Goal: Information Seeking & Learning: Learn about a topic

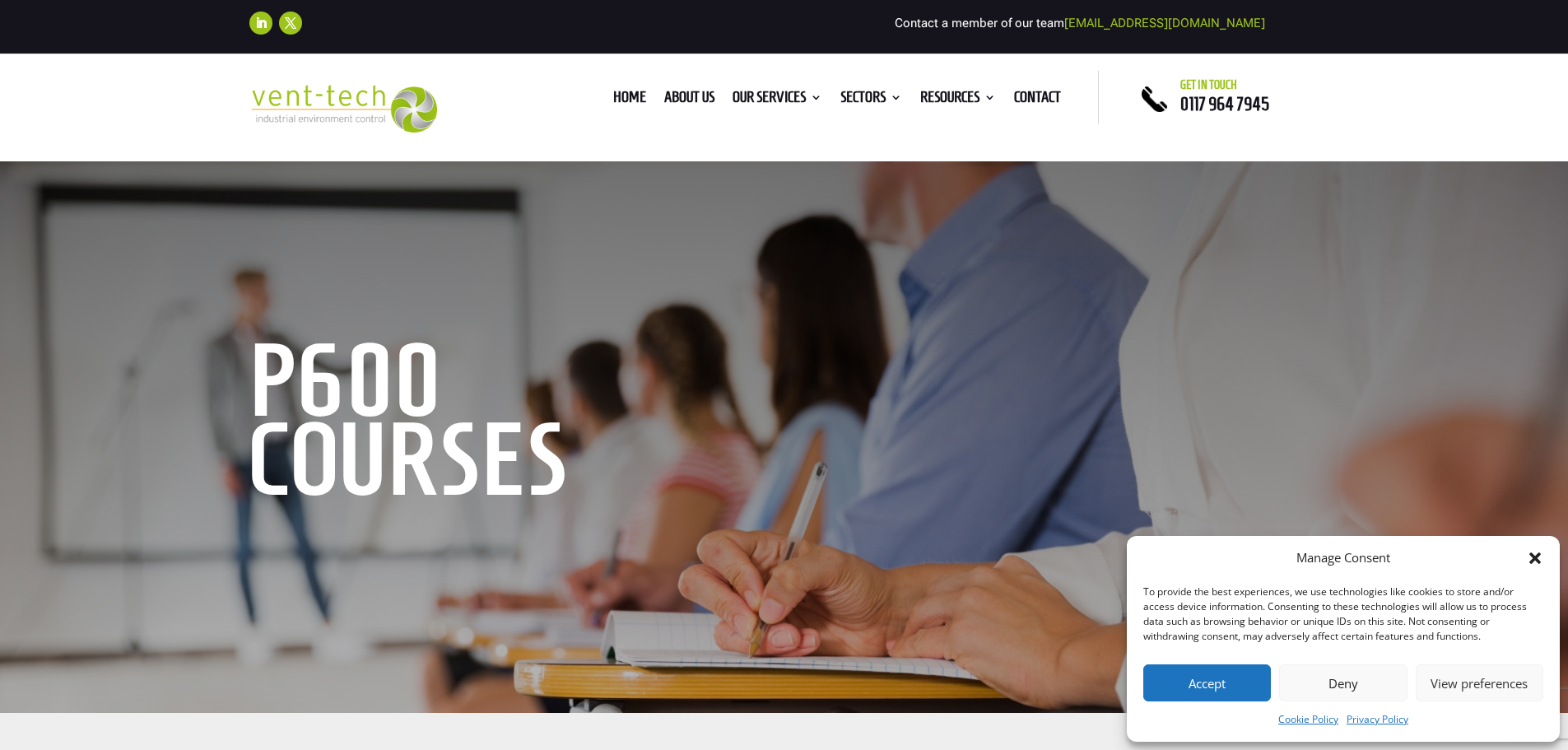
scroll to position [82, 0]
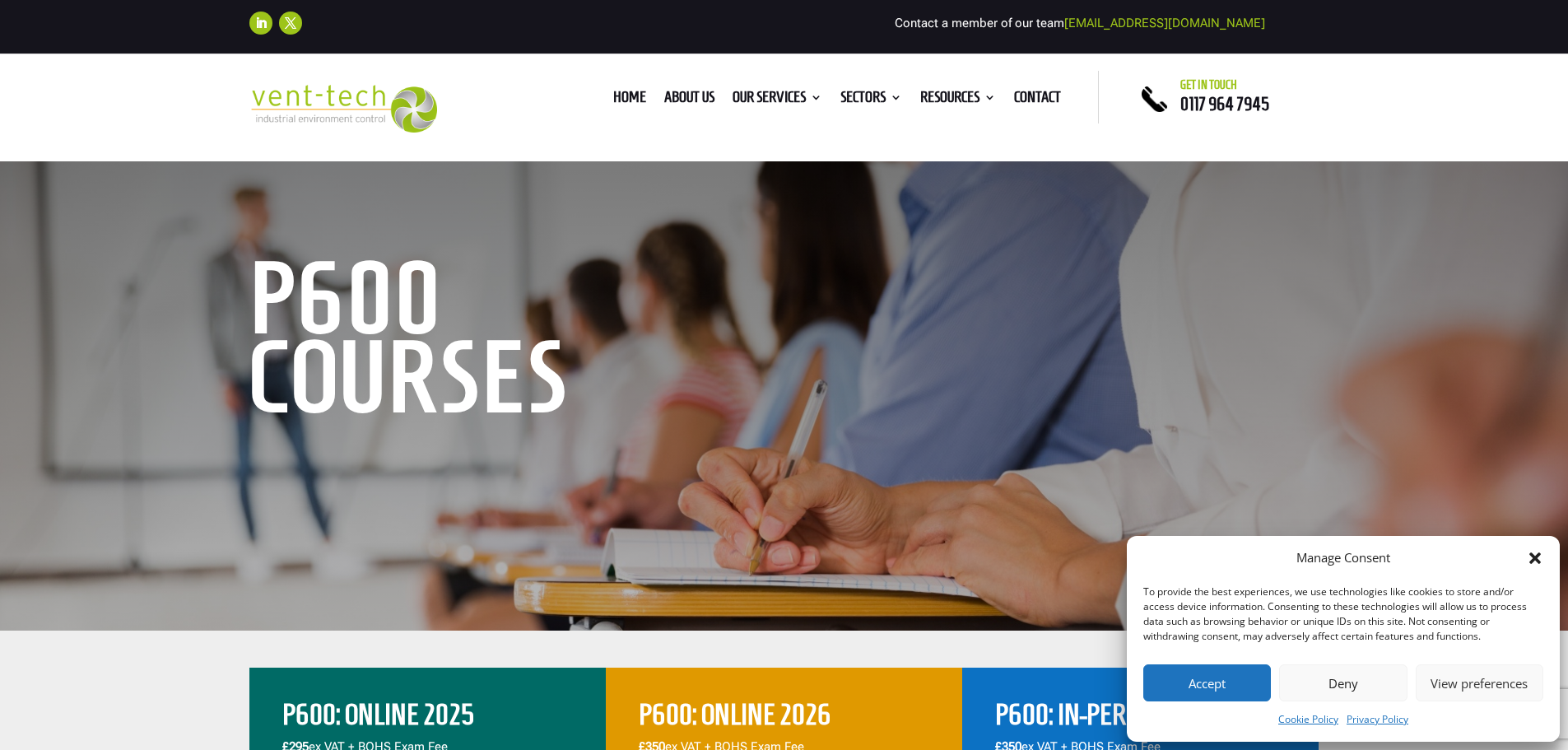
click at [1366, 685] on button "Deny" at bounding box center [1342, 682] width 127 height 37
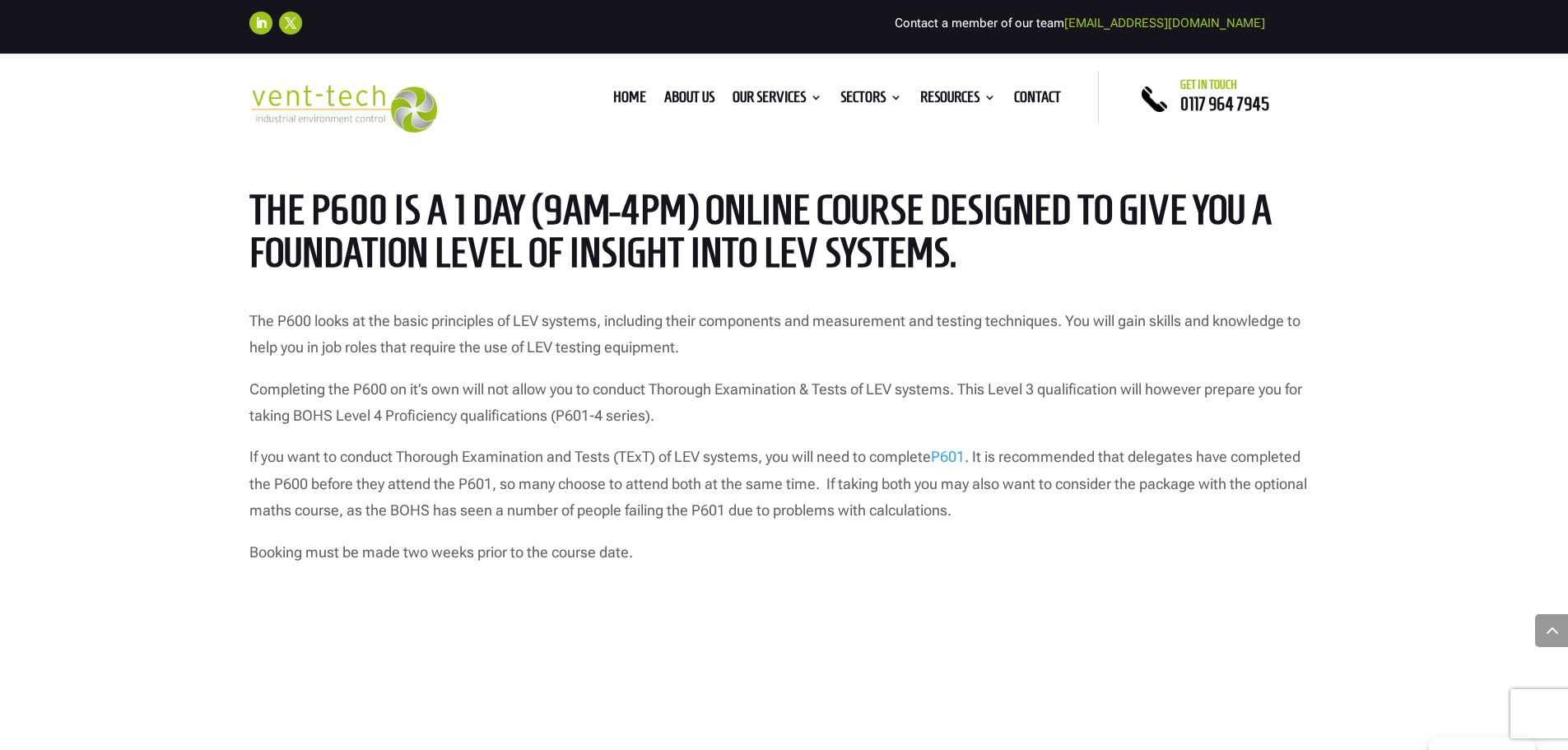
scroll to position [1341, 0]
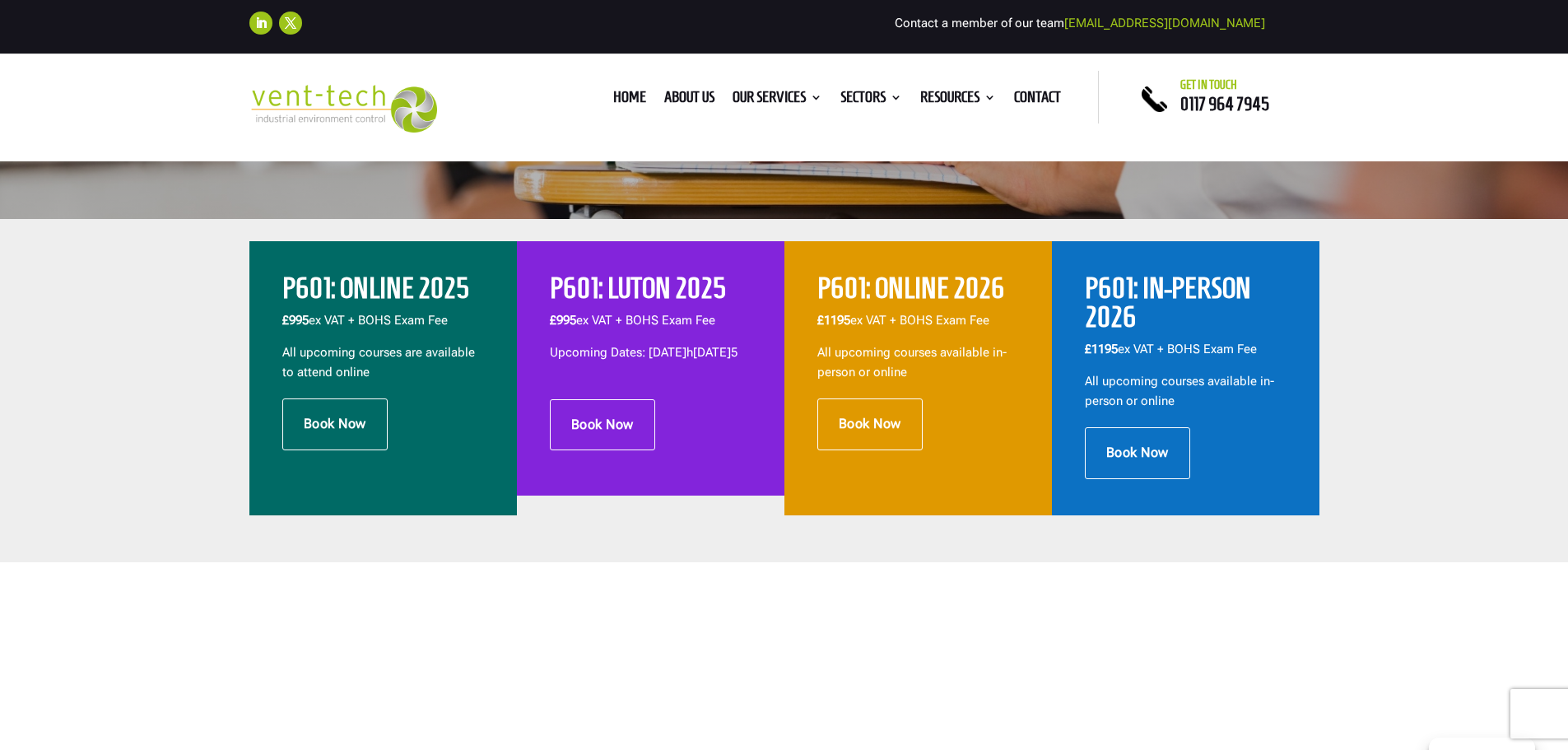
drag, startPoint x: 116, startPoint y: 346, endPoint x: 126, endPoint y: 328, distance: 20.6
click at [118, 343] on div "P601: ONLINE 2025 £995 ex VAT + BOHS Exam Fee All upcoming courses are availabl…" at bounding box center [784, 390] width 1568 height 343
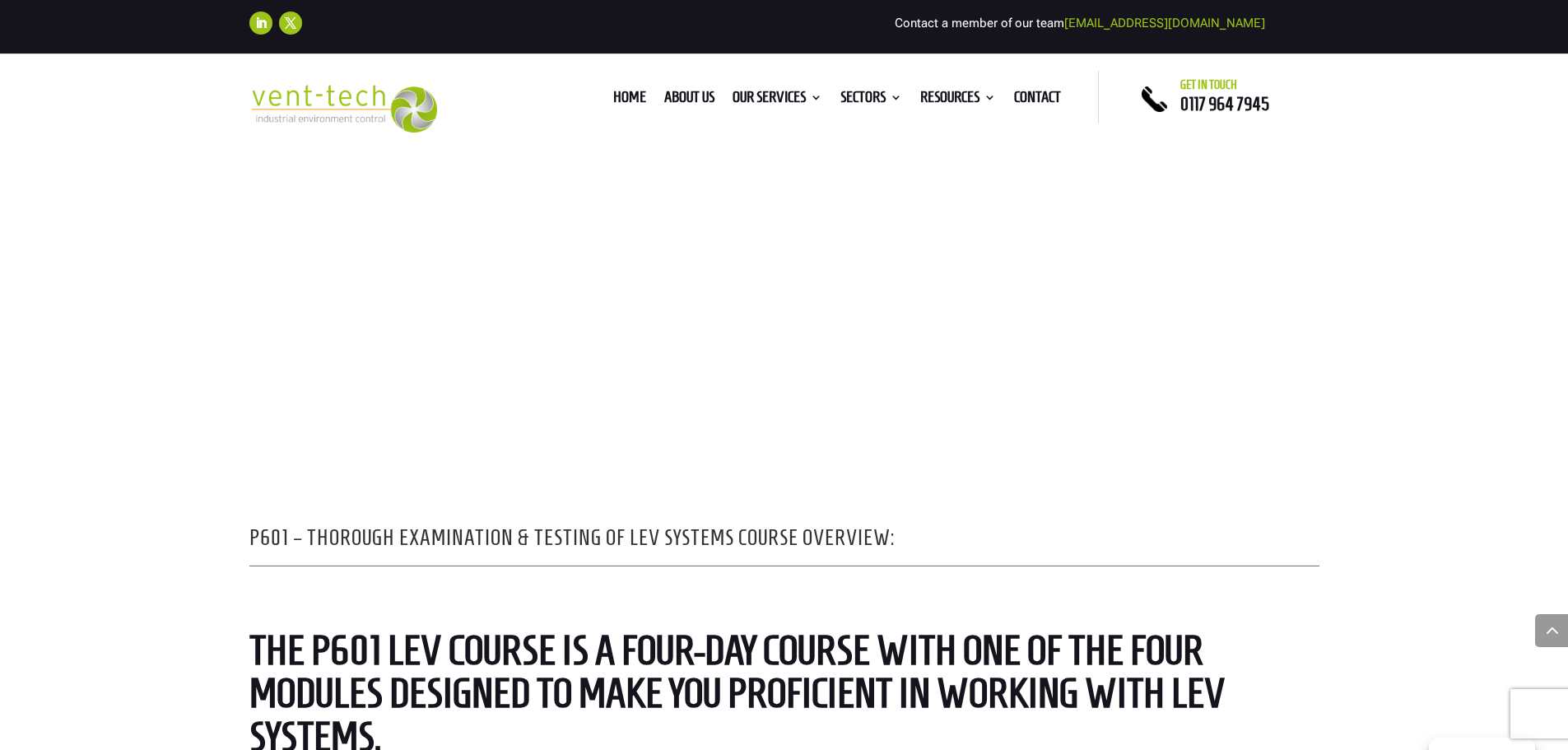
scroll to position [1481, 0]
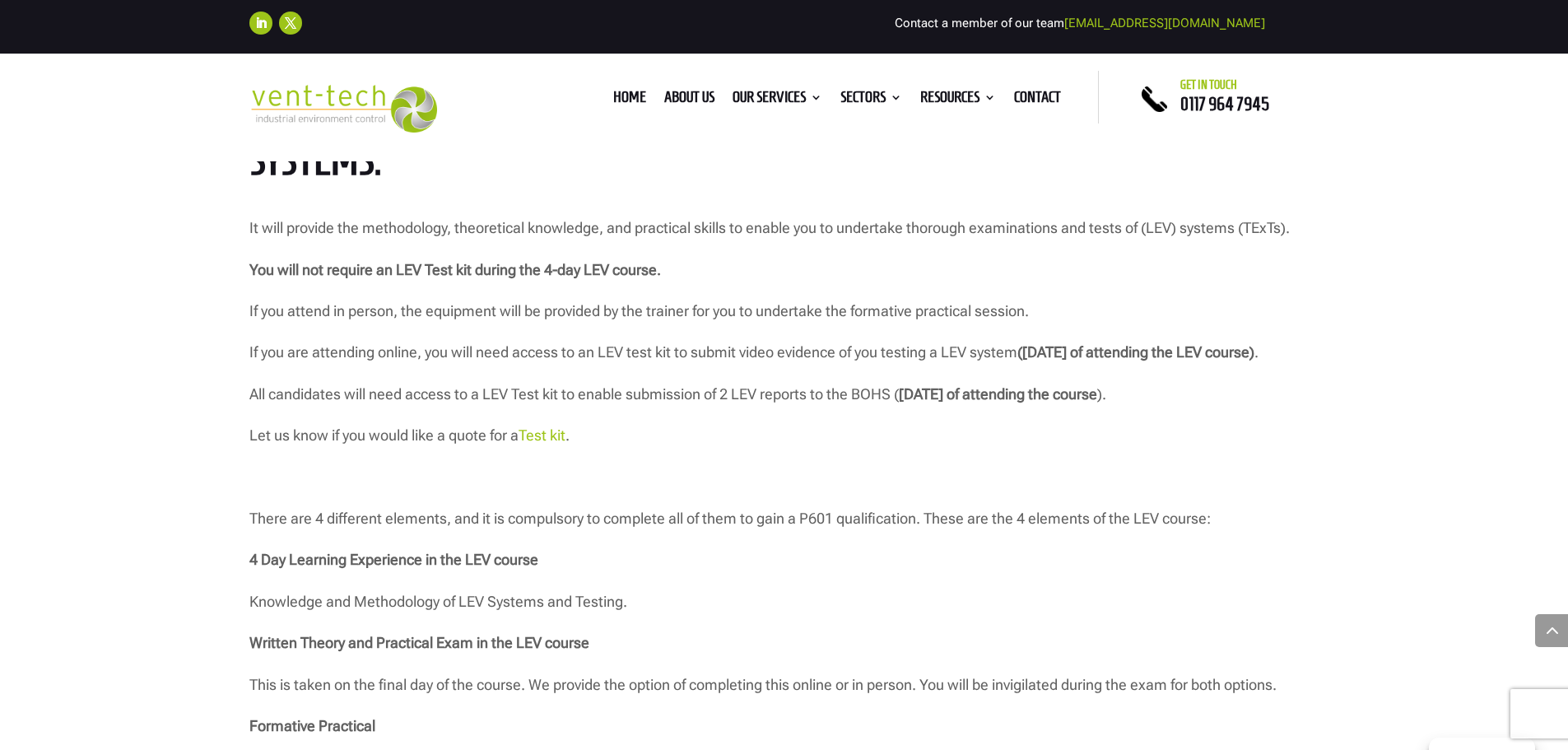
click at [138, 342] on div "P601 – Thorough Examination & Testing of LEV Systems Course Overview: The P601 …" at bounding box center [784, 501] width 1568 height 1348
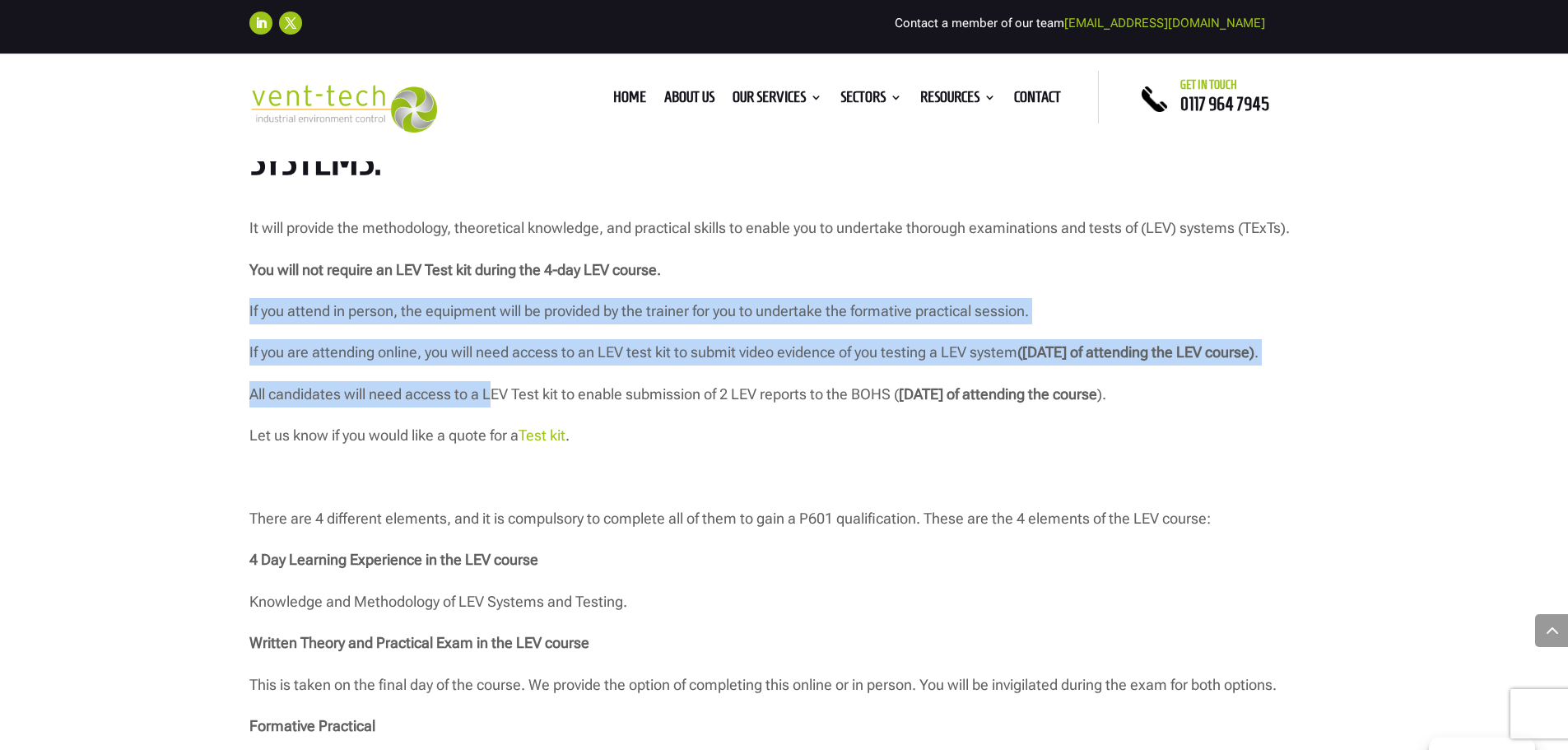
drag, startPoint x: 366, startPoint y: 364, endPoint x: 488, endPoint y: 399, distance: 126.9
click at [488, 412] on div "P601 – Thorough Examination & Testing of LEV Systems Course Overview: The P601 …" at bounding box center [784, 501] width 1568 height 1348
click at [487, 376] on p "If you are attending online, you will need access to an LEV test kit to submit …" at bounding box center [784, 359] width 1070 height 41
drag, startPoint x: 403, startPoint y: 358, endPoint x: 201, endPoint y: 318, distance: 205.9
click at [201, 318] on div "P601 – Thorough Examination & Testing of LEV Systems Course Overview: The P601 …" at bounding box center [784, 501] width 1568 height 1348
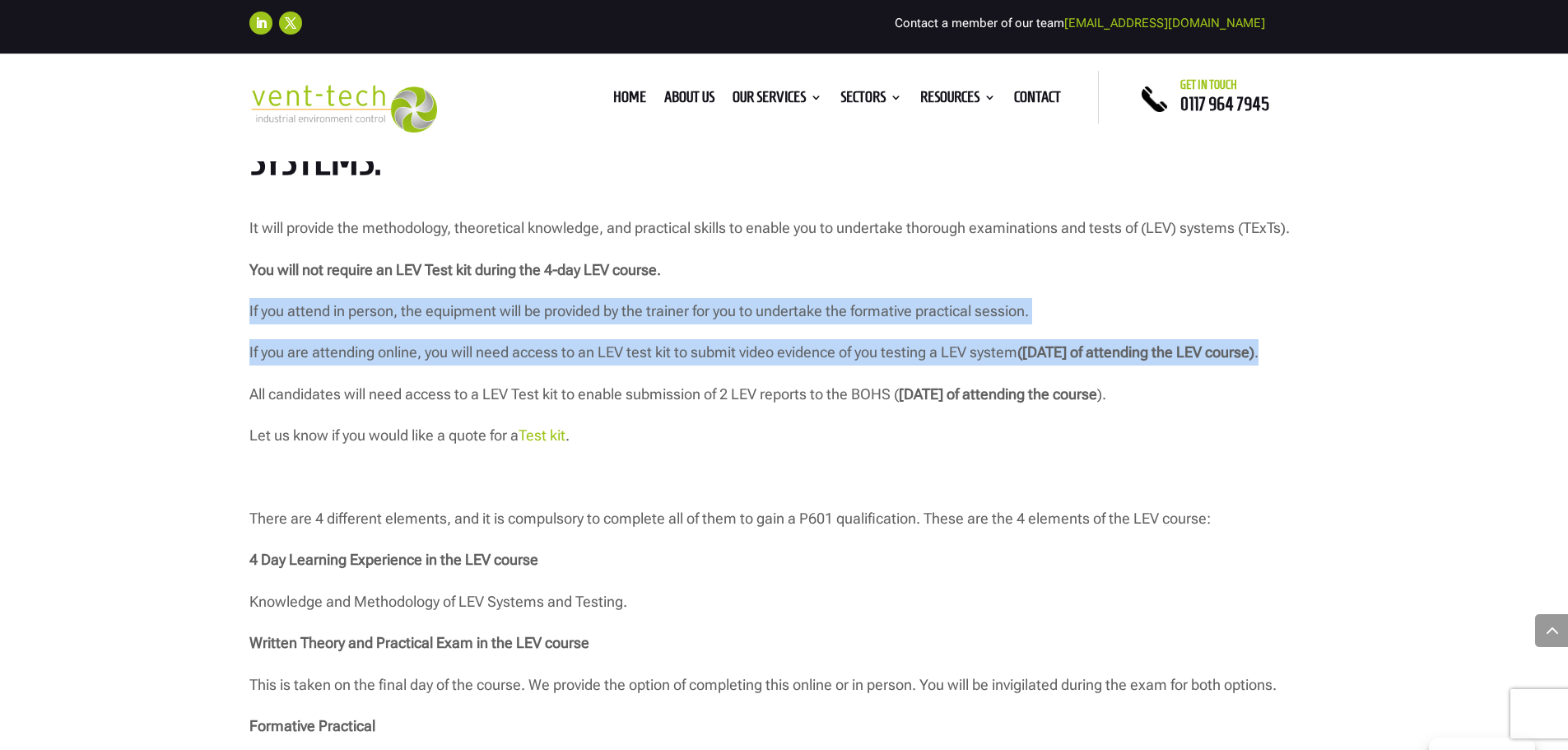
click at [200, 318] on div "P601 – Thorough Examination & Testing of LEV Systems Course Overview: The P601 …" at bounding box center [784, 501] width 1568 height 1348
click at [320, 313] on p "If you attend in person, the equipment will be provided by the trainer for you …" at bounding box center [784, 318] width 1070 height 41
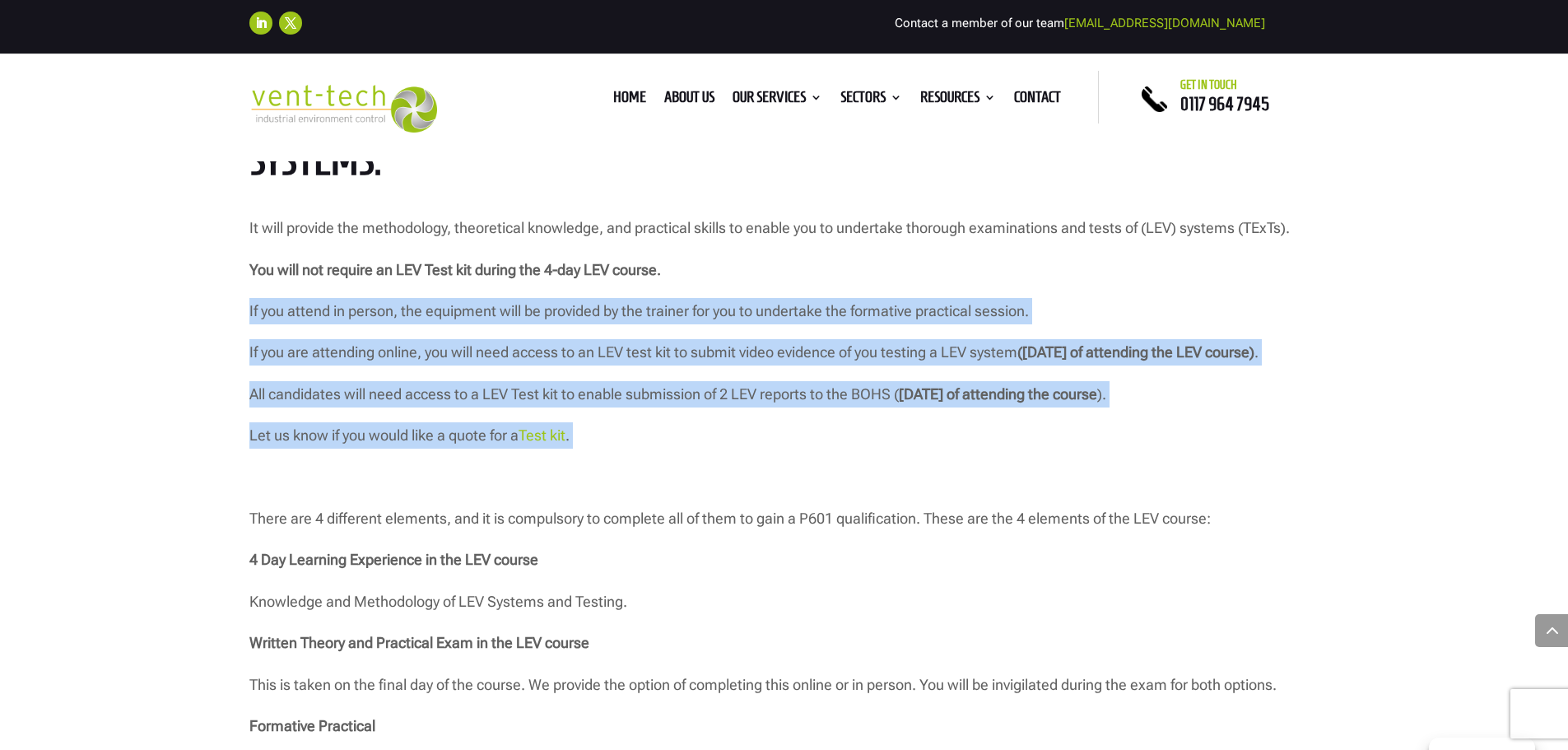
drag, startPoint x: 202, startPoint y: 311, endPoint x: 167, endPoint y: 479, distance: 171.6
click at [168, 481] on div "P601 – Thorough Examination & Testing of LEV Systems Course Overview: The P601 …" at bounding box center [784, 501] width 1568 height 1348
click at [139, 463] on div "P601 – Thorough Examination & Testing of LEV Systems Course Overview: The P601 …" at bounding box center [784, 501] width 1568 height 1348
click at [156, 450] on div "P601 – Thorough Examination & Testing of LEV Systems Course Overview: The P601 …" at bounding box center [784, 501] width 1568 height 1348
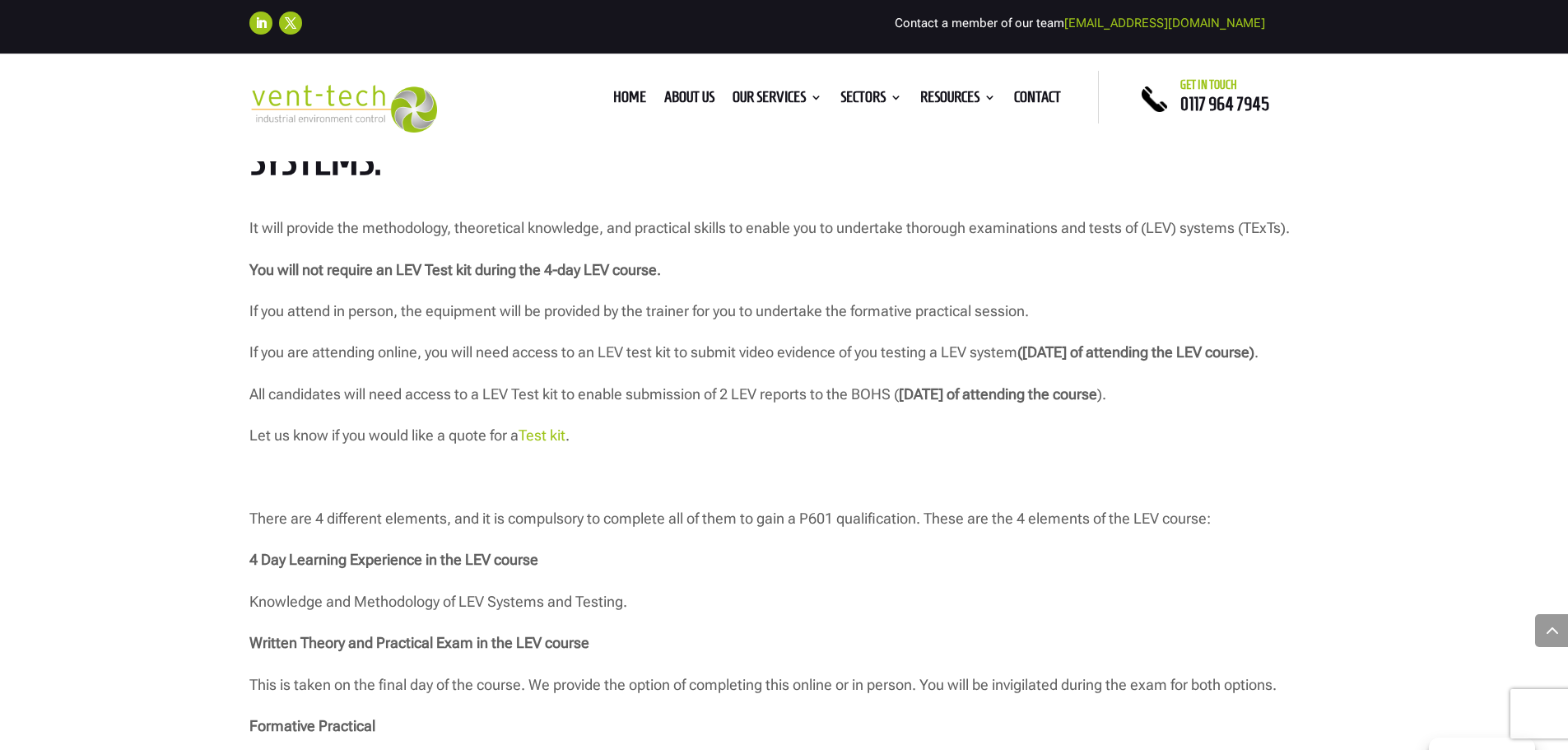
click at [740, 297] on p "If you attend in person, the equipment will be provided by the trainer for you …" at bounding box center [784, 318] width 1070 height 41
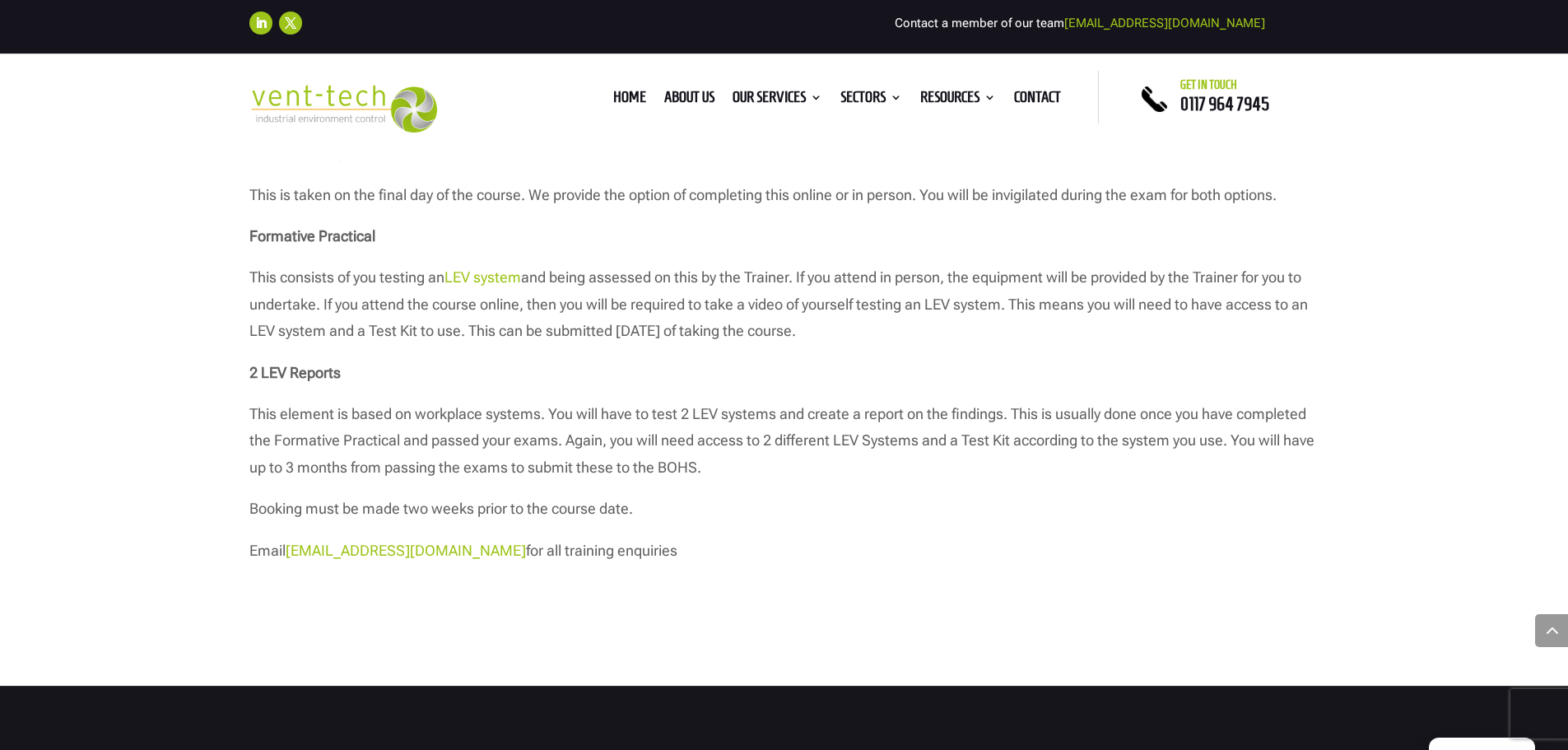
scroll to position [1974, 0]
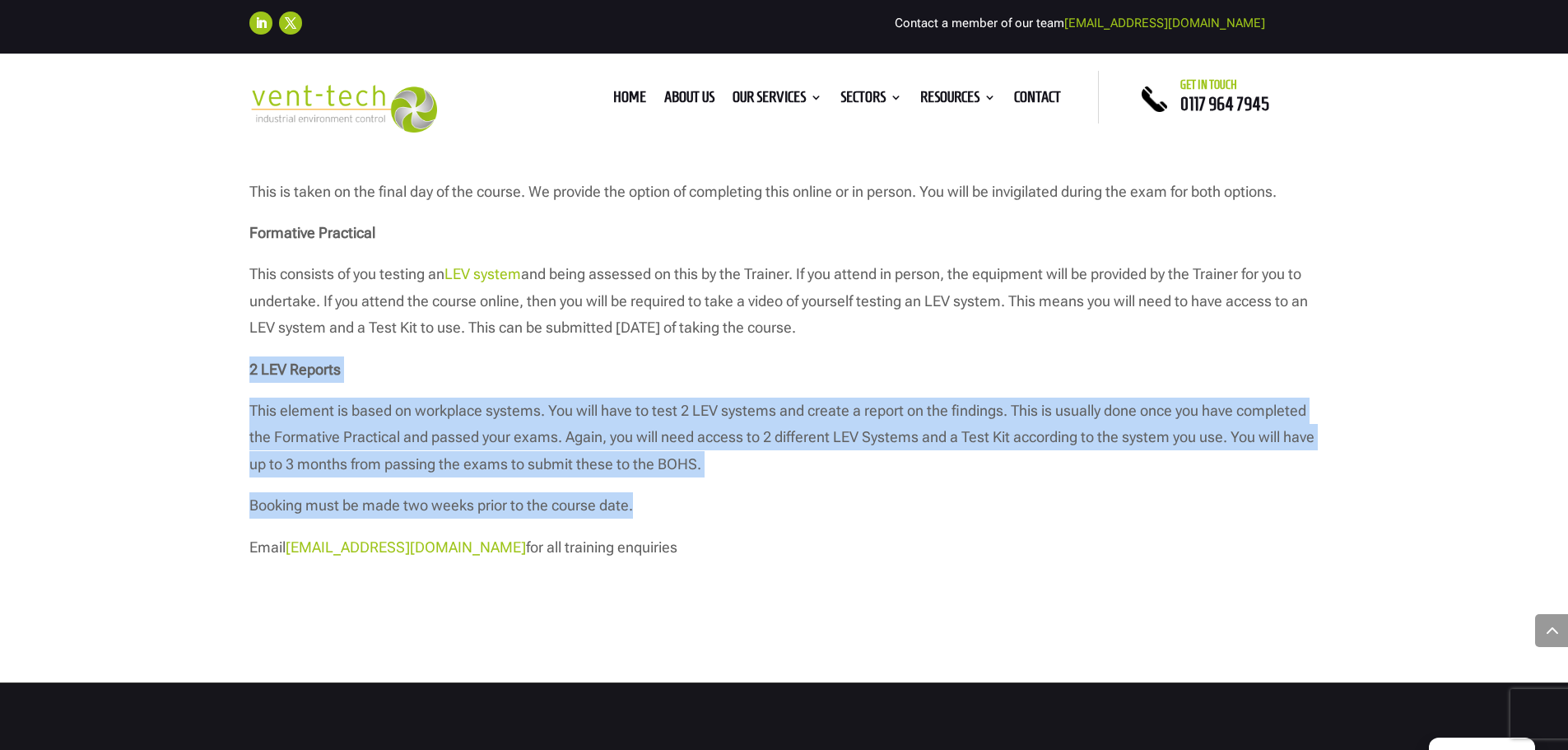
drag, startPoint x: 558, startPoint y: 466, endPoint x: 977, endPoint y: 521, distance: 422.6
click at [977, 521] on div "P601 – Thorough Examination & Testing of LEV Systems Course Overview: The P601 …" at bounding box center [784, 8] width 1568 height 1348
click at [977, 521] on p "Booking must be made two weeks prior to the course date." at bounding box center [784, 513] width 1070 height 41
drag, startPoint x: 747, startPoint y: 455, endPoint x: 583, endPoint y: 409, distance: 170.3
click at [583, 409] on div "It will provide the methodology, theoretical knowledge, and practical skills to…" at bounding box center [784, 142] width 1070 height 839
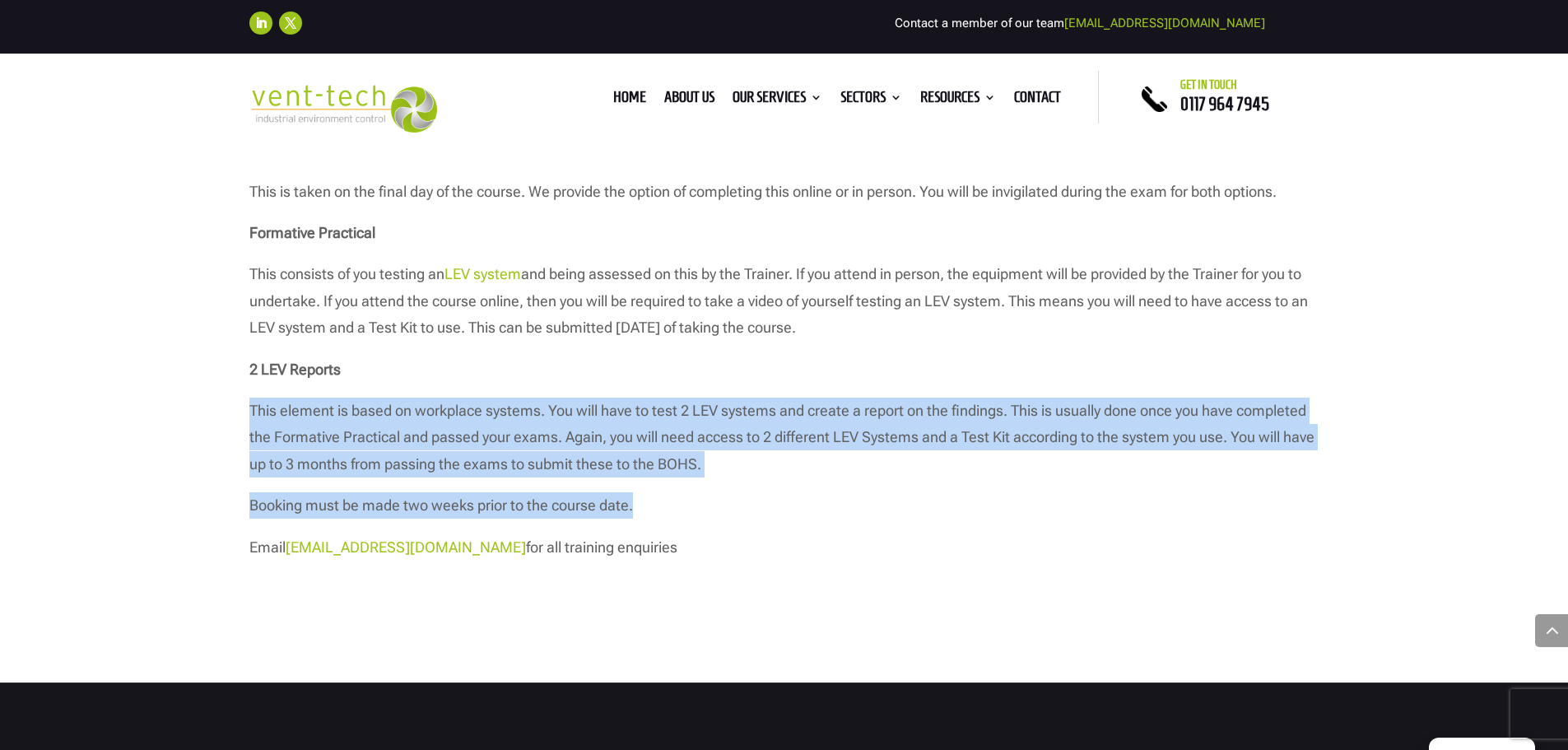
click at [583, 398] on p "2 LEV Reports" at bounding box center [784, 377] width 1070 height 41
